Goal: Download file/media

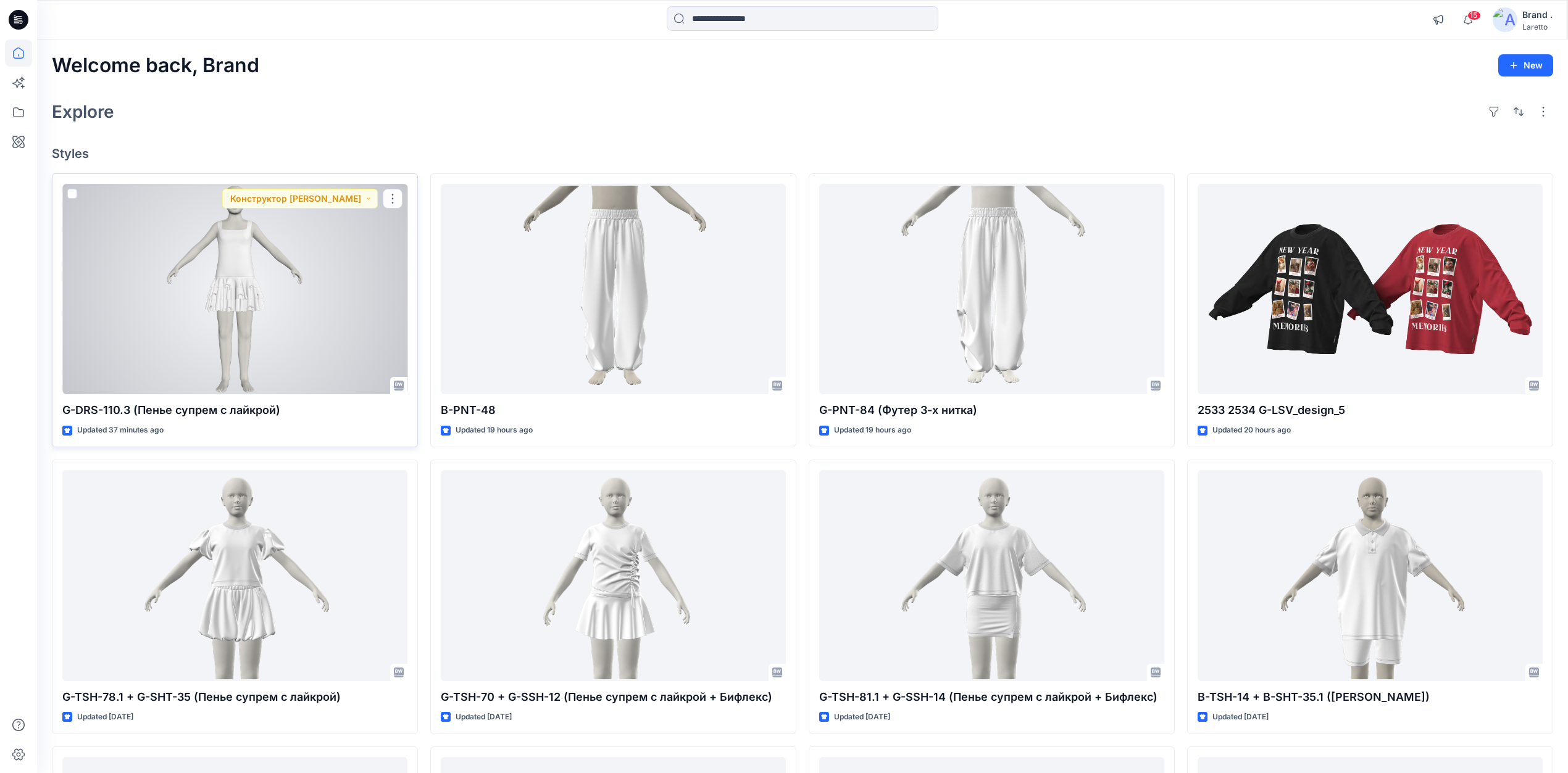
click at [292, 254] on div at bounding box center [235, 289] width 345 height 212
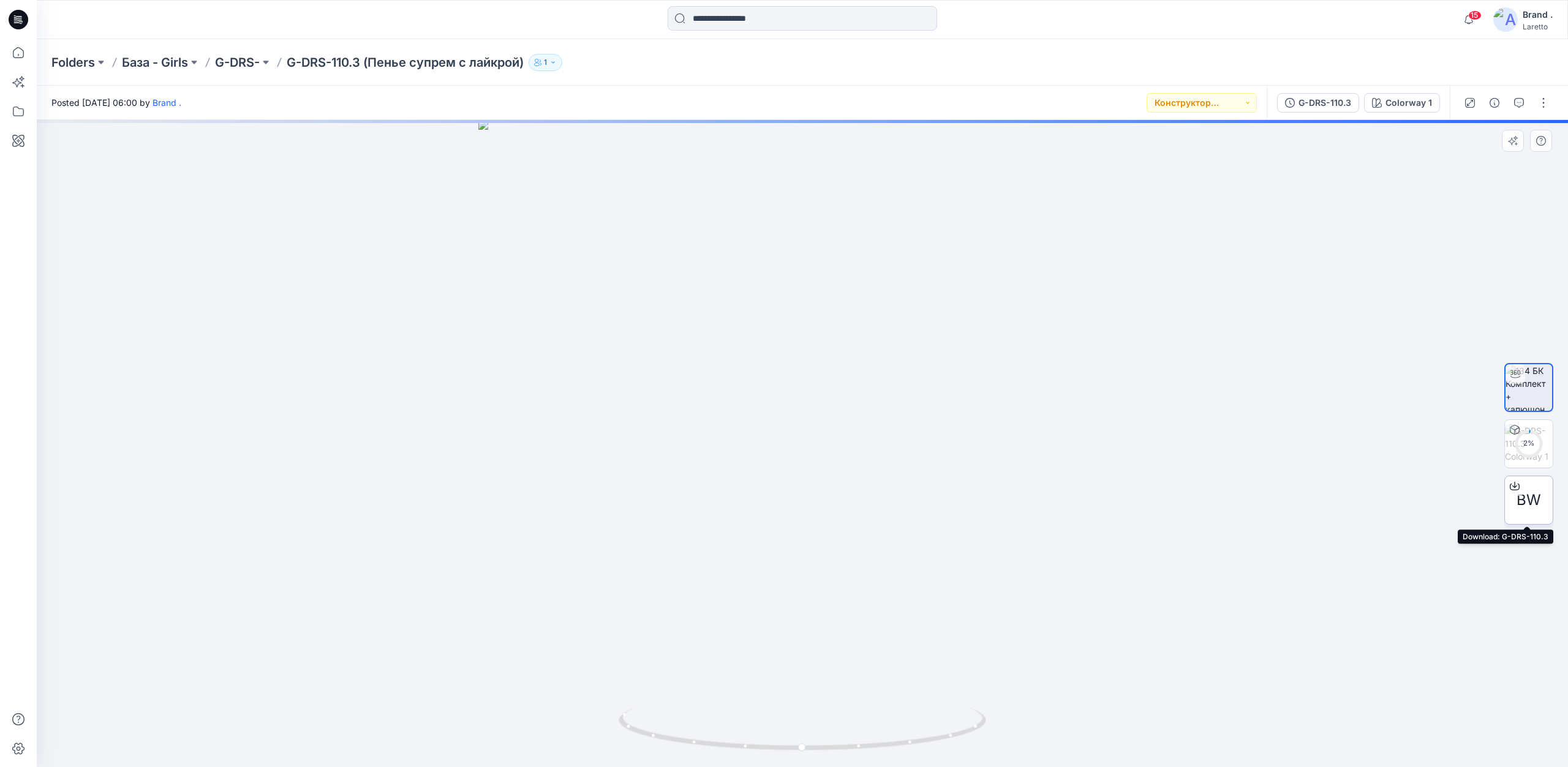
click at [1527, 503] on span "BW" at bounding box center [1528, 500] width 24 height 22
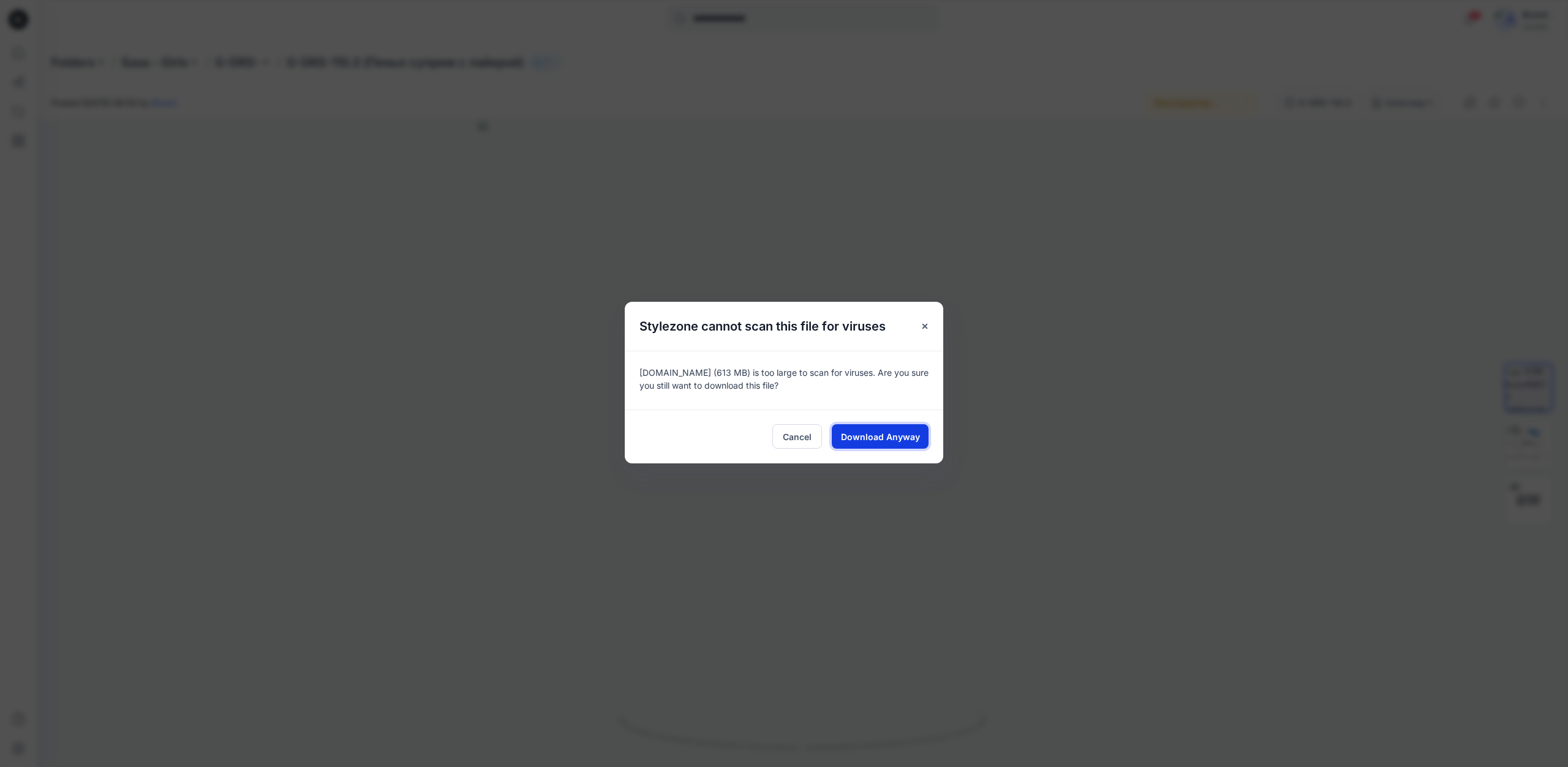
click at [879, 429] on button "Download Anyway" at bounding box center [880, 437] width 97 height 24
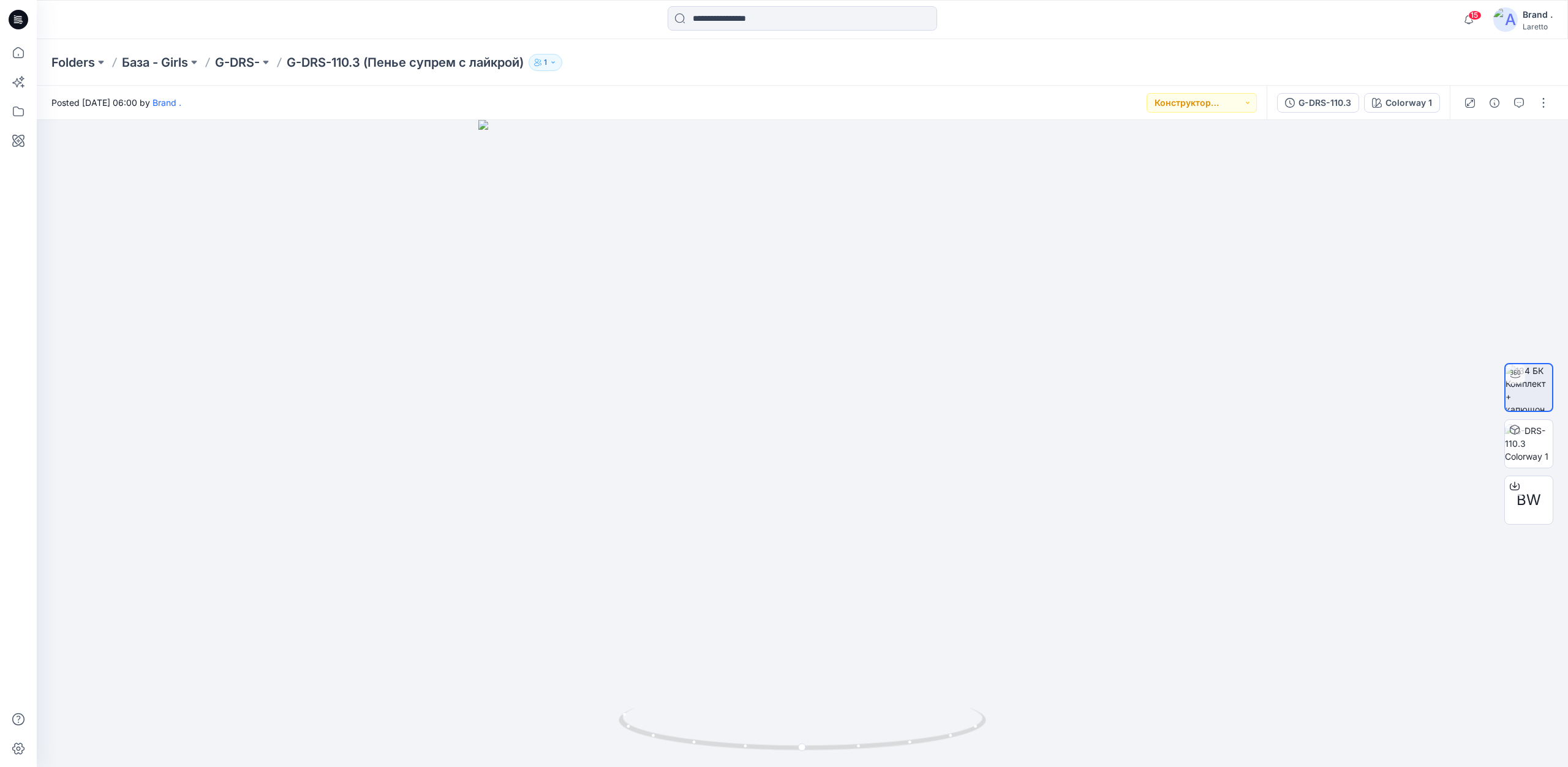
click at [24, 23] on icon at bounding box center [18, 19] width 20 height 20
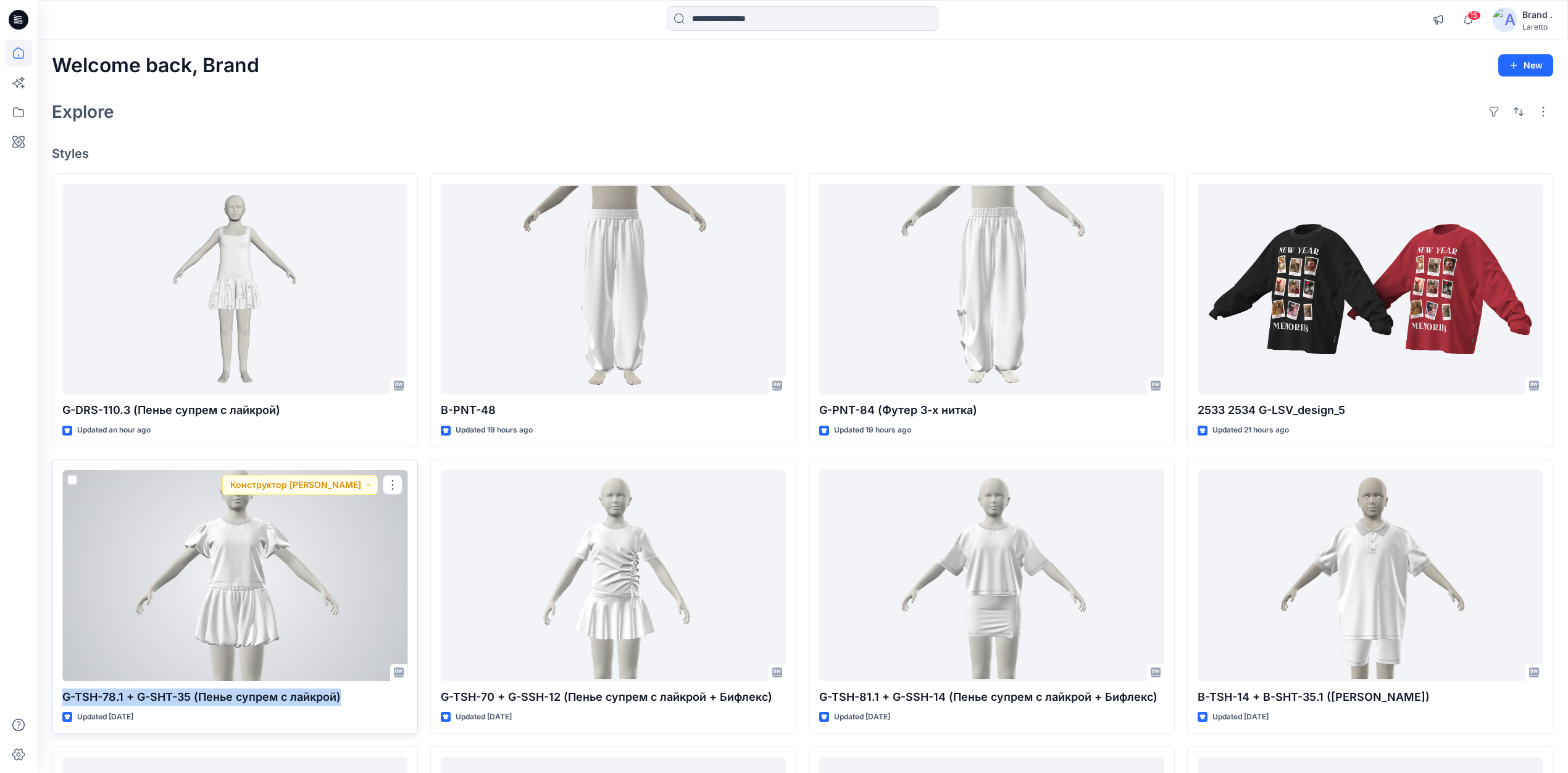
drag, startPoint x: 59, startPoint y: 695, endPoint x: 341, endPoint y: 699, distance: 282.0
click at [341, 699] on div "G-TSH-78.1 + G-SHT-35 (Пенье супрем с лайкрой) Updated 2 days ago Конструктор О…" at bounding box center [235, 597] width 366 height 274
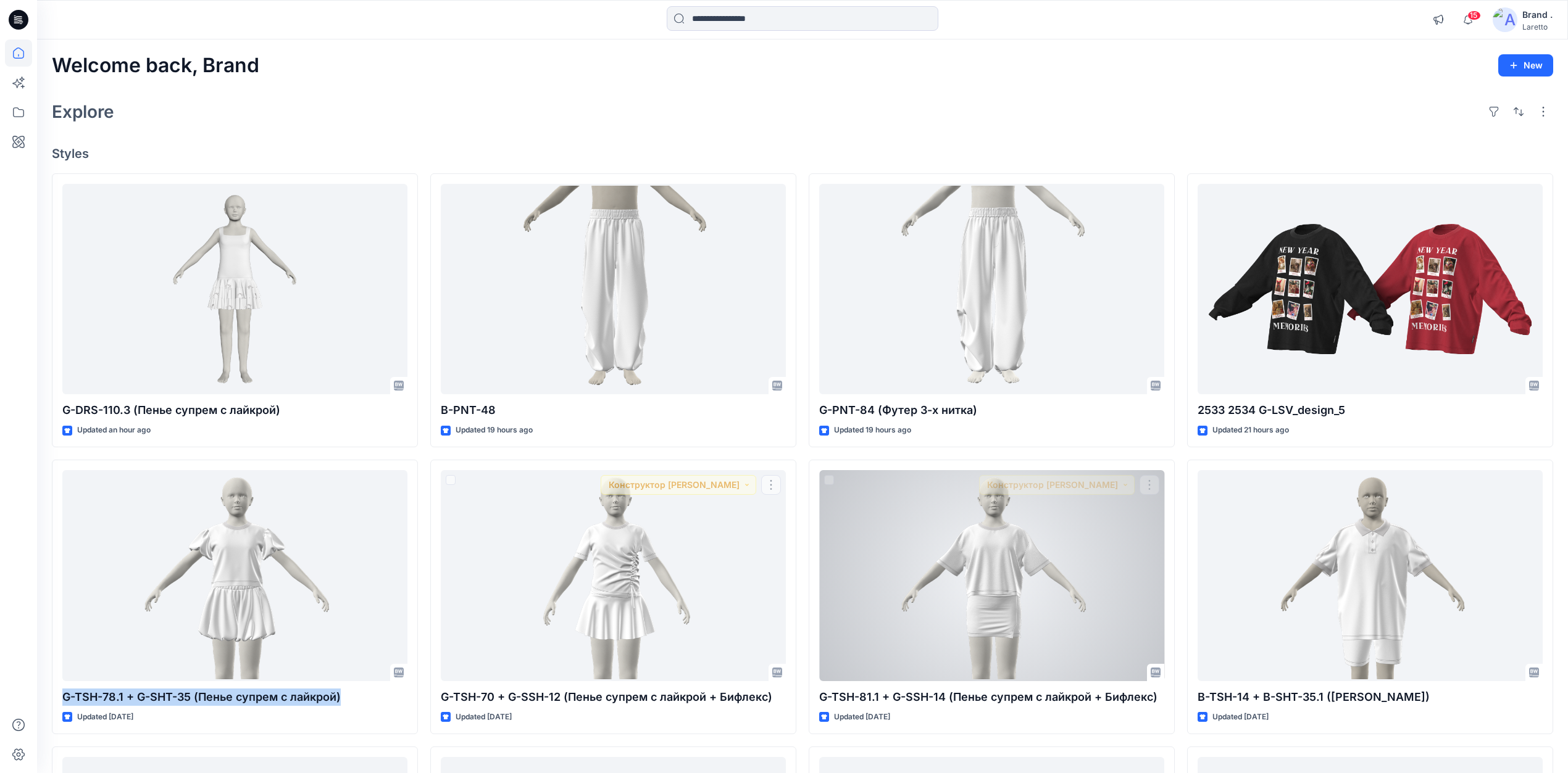
copy p "G-TSH-78.1 + G-SHT-35 (Пенье супрем с лайкрой)"
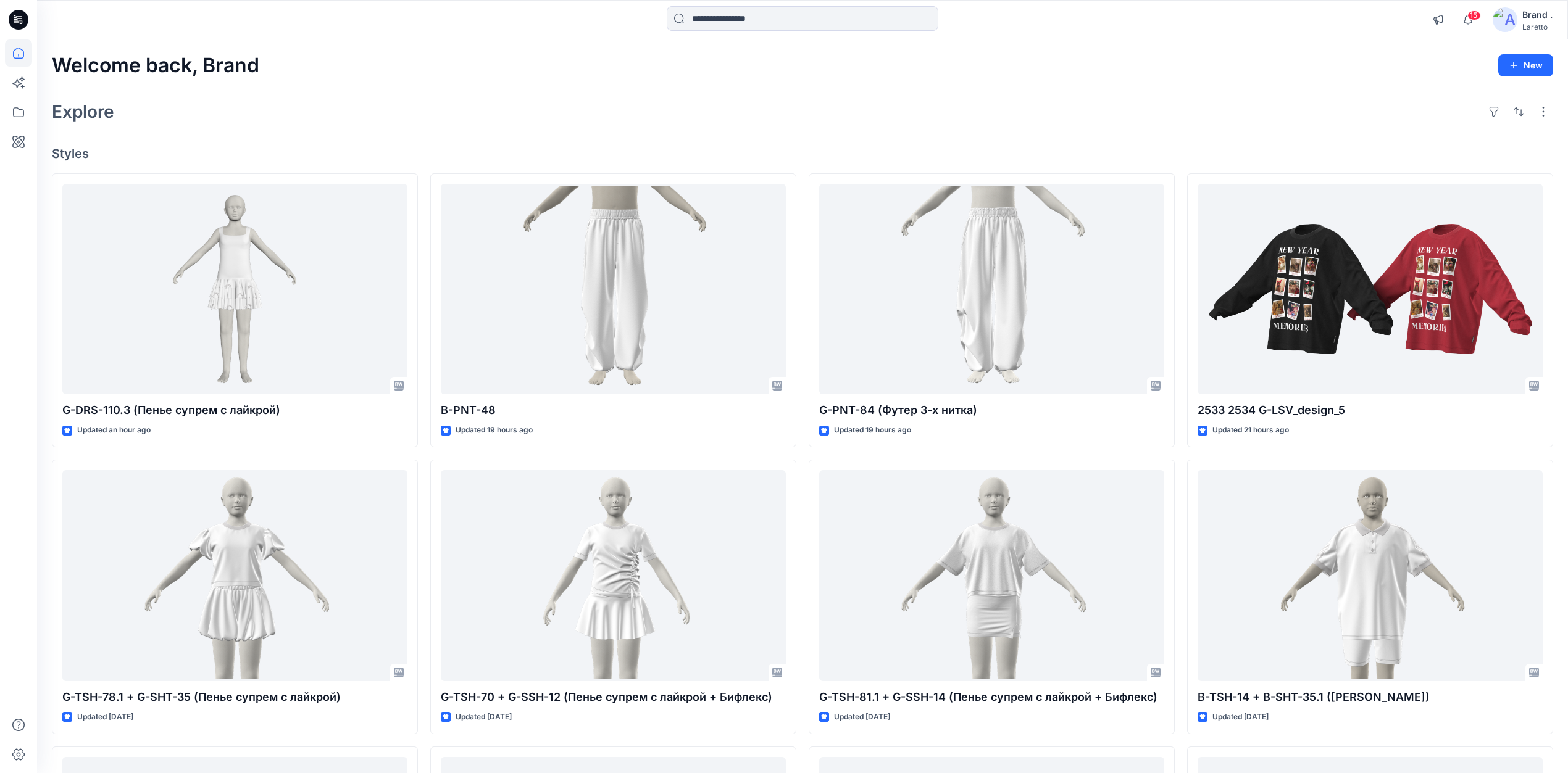
click at [28, 18] on icon at bounding box center [18, 19] width 20 height 20
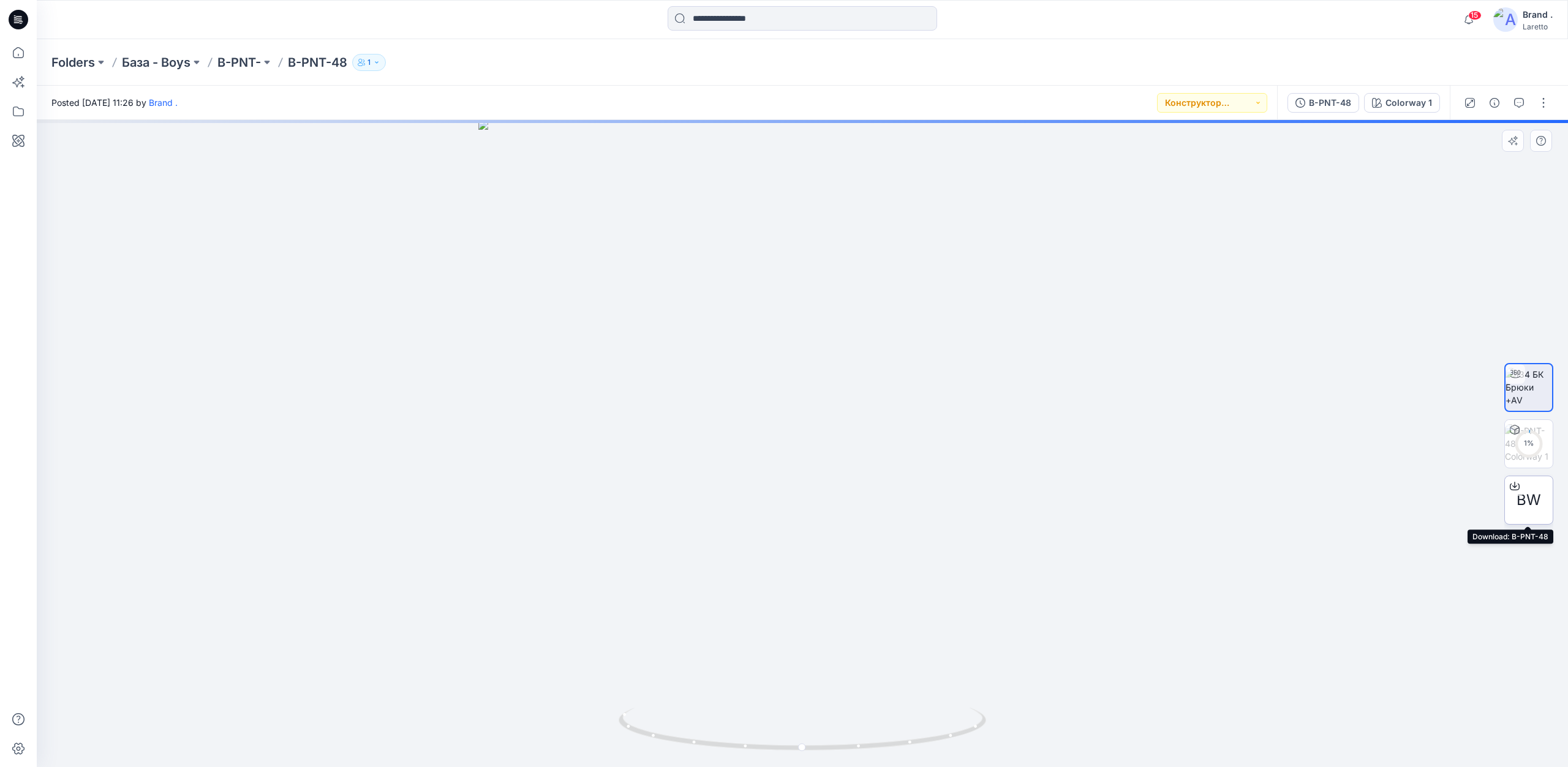
click at [1524, 507] on span "BW" at bounding box center [1528, 500] width 24 height 22
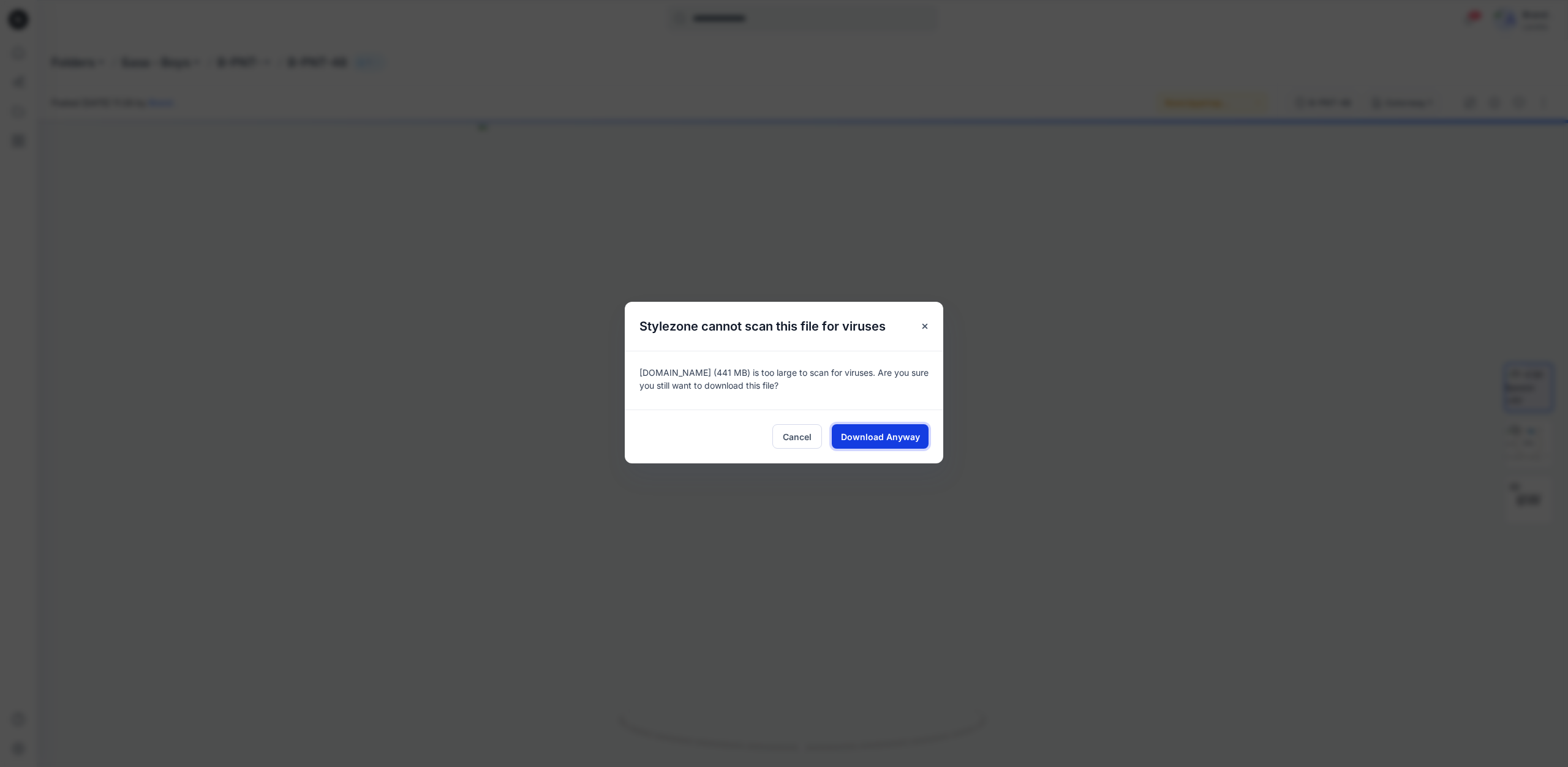
click at [862, 439] on span "Download Anyway" at bounding box center [880, 437] width 79 height 13
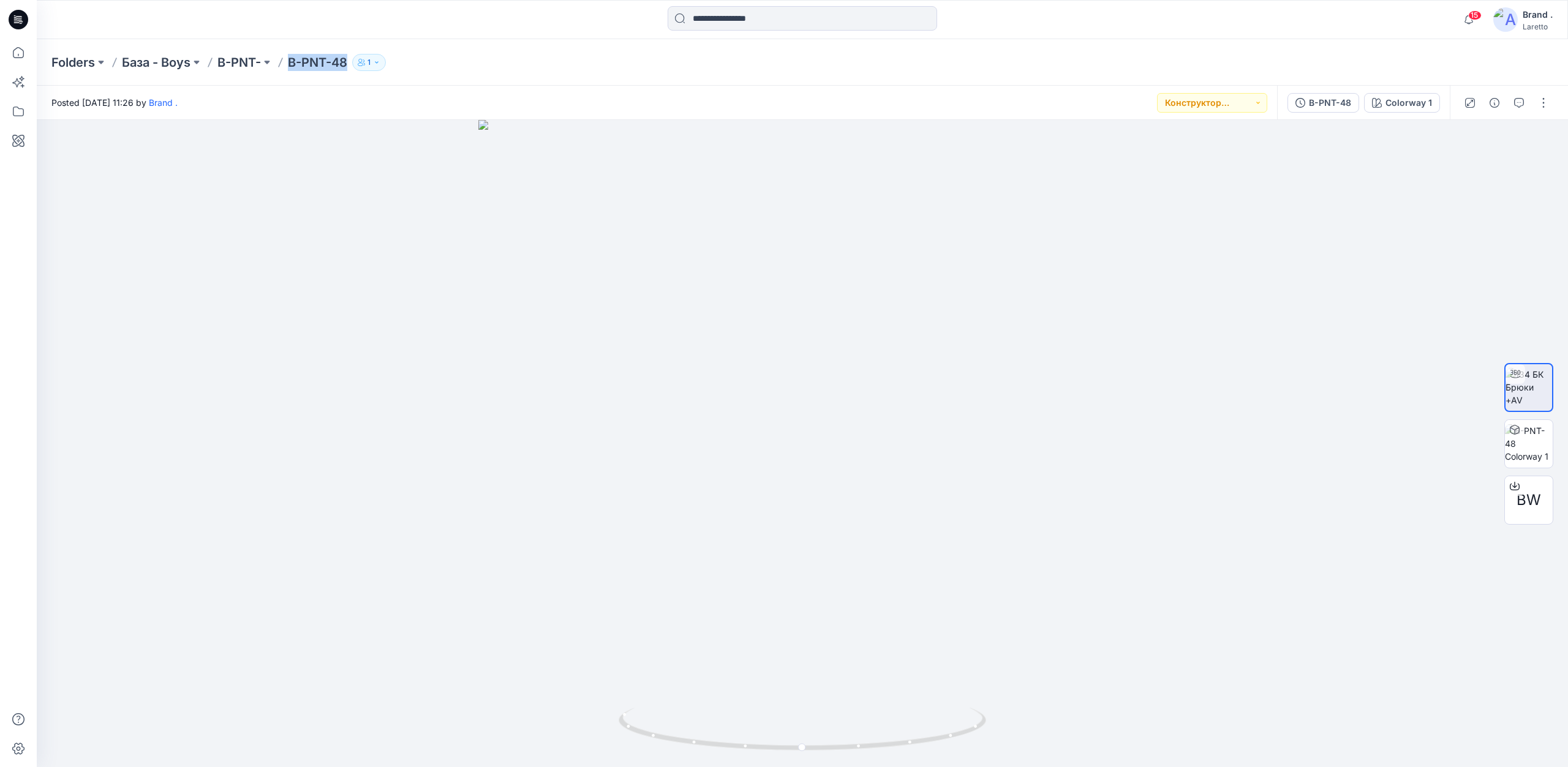
drag, startPoint x: 292, startPoint y: 68, endPoint x: 346, endPoint y: 70, distance: 54.0
click at [346, 70] on p "B-PNT-48" at bounding box center [317, 62] width 59 height 17
copy p "B-PNT-48"
